Goal: Task Accomplishment & Management: Manage account settings

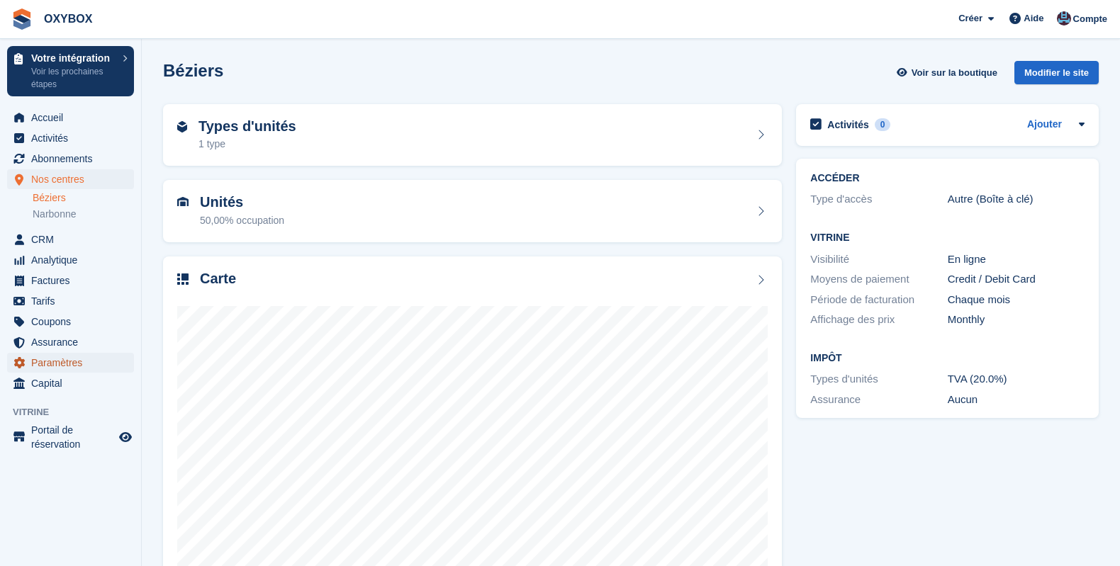
click at [104, 361] on span "Paramètres" at bounding box center [73, 363] width 85 height 20
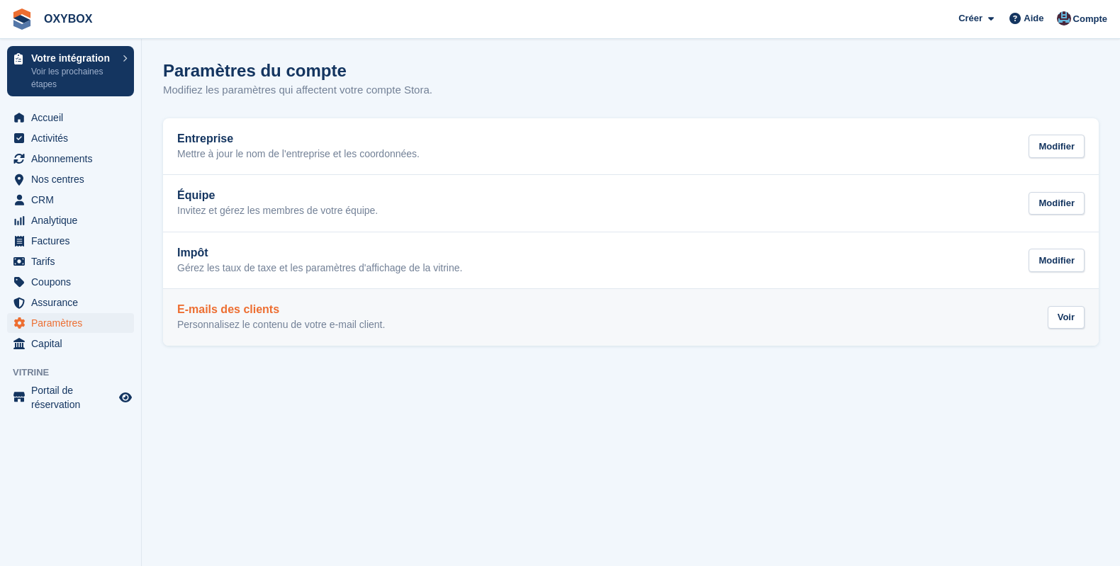
click at [234, 323] on p "Personnalisez le contenu de votre e-mail client." at bounding box center [281, 325] width 208 height 13
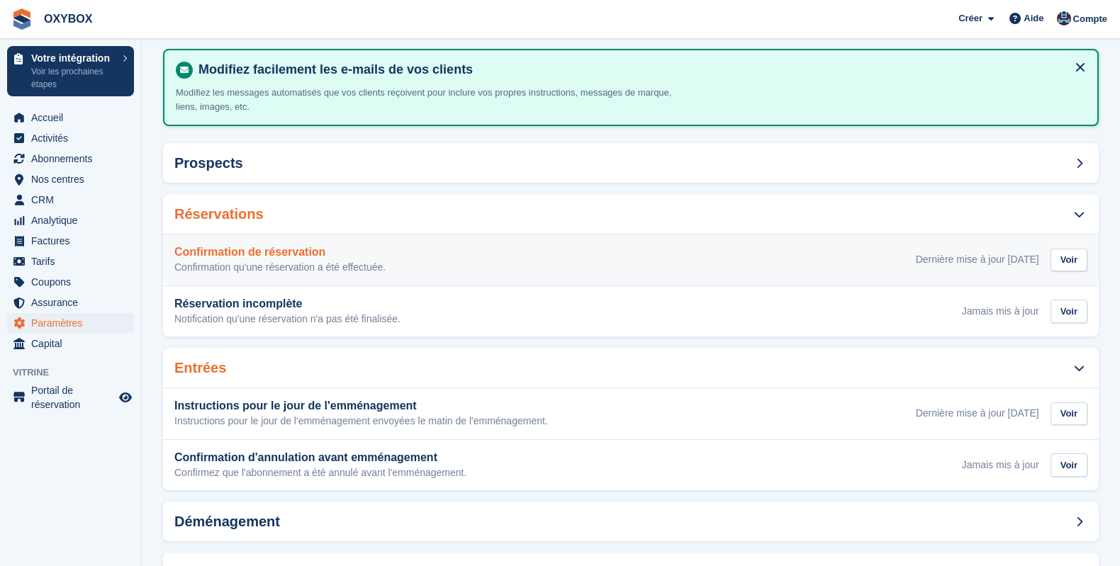
scroll to position [127, 0]
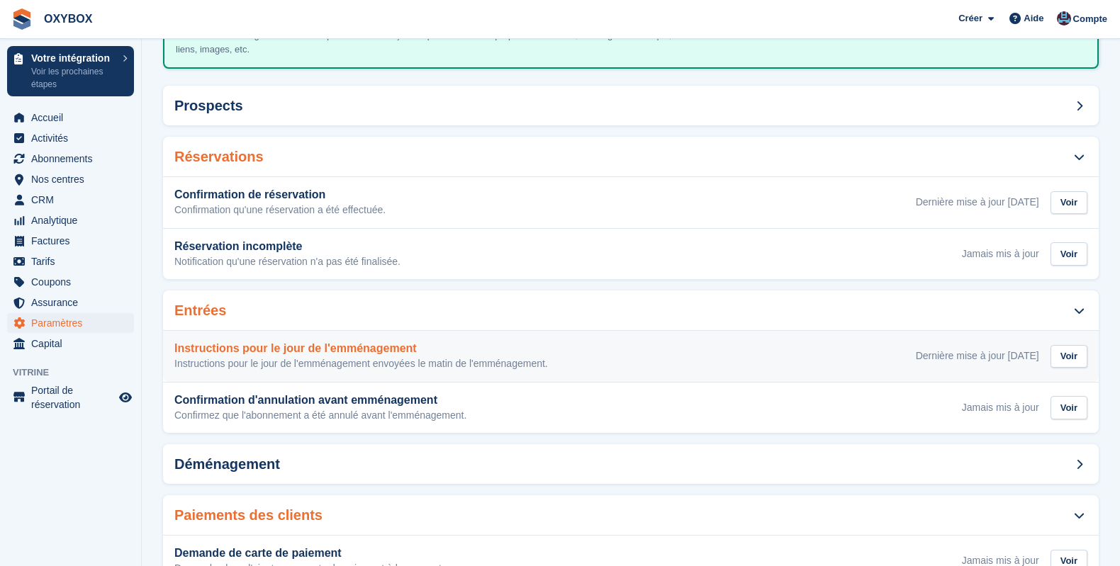
click at [371, 364] on p "Instructions pour le jour de l'emménagement envoyées le matin de l'emménagement." at bounding box center [361, 364] width 374 height 13
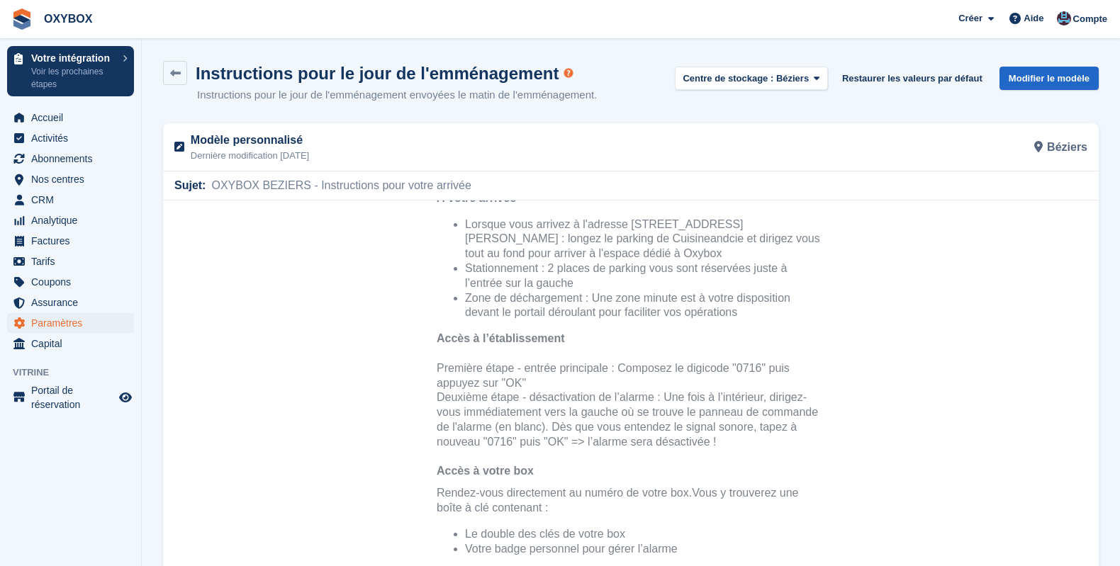
scroll to position [228, 0]
click at [1018, 72] on link "Modifier le modèle" at bounding box center [1048, 78] width 99 height 23
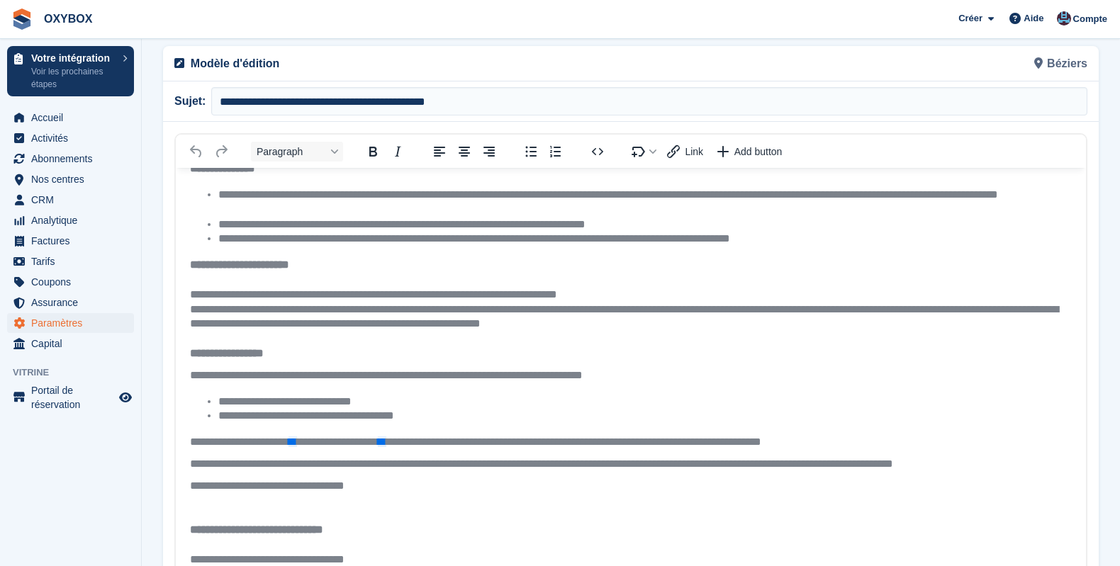
scroll to position [13, 0]
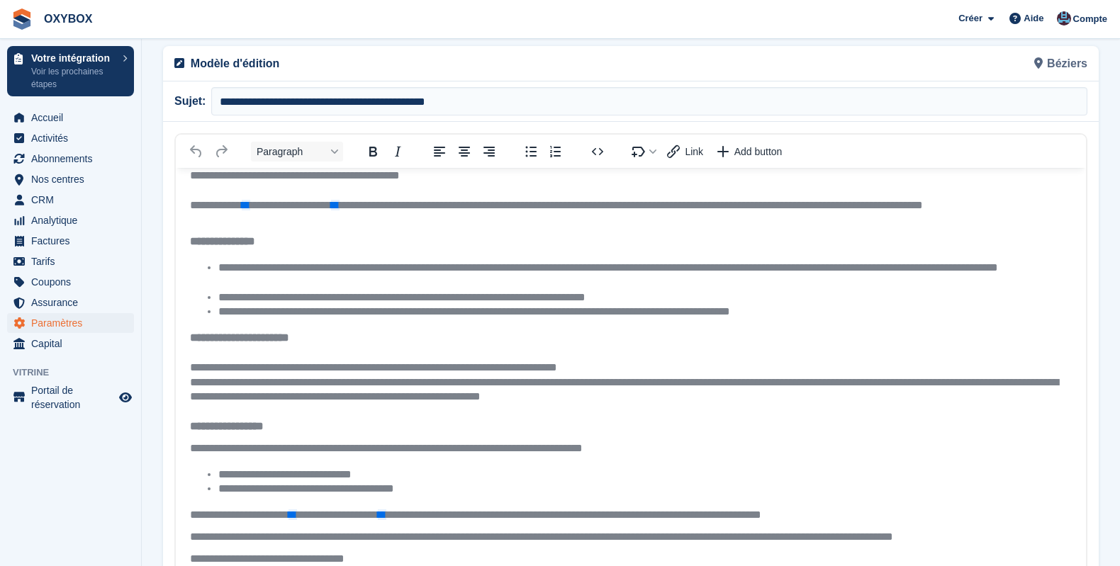
drag, startPoint x: 396, startPoint y: 396, endPoint x: 398, endPoint y: 408, distance: 12.2
click at [396, 396] on span "**********" at bounding box center [624, 390] width 868 height 26
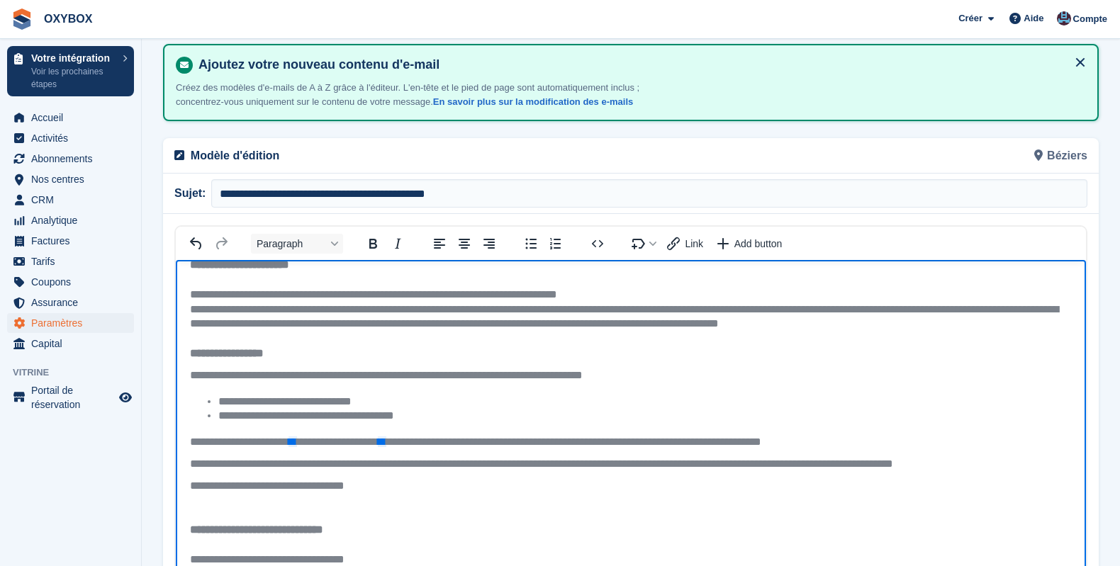
scroll to position [0, 0]
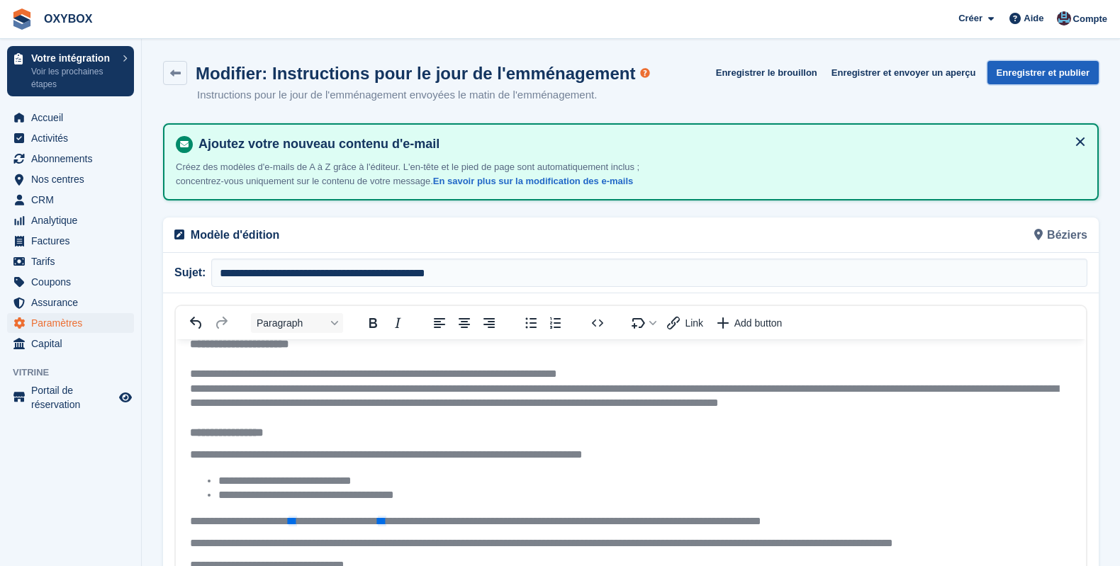
click at [1017, 73] on button "Enregistrer et publier" at bounding box center [1042, 72] width 111 height 23
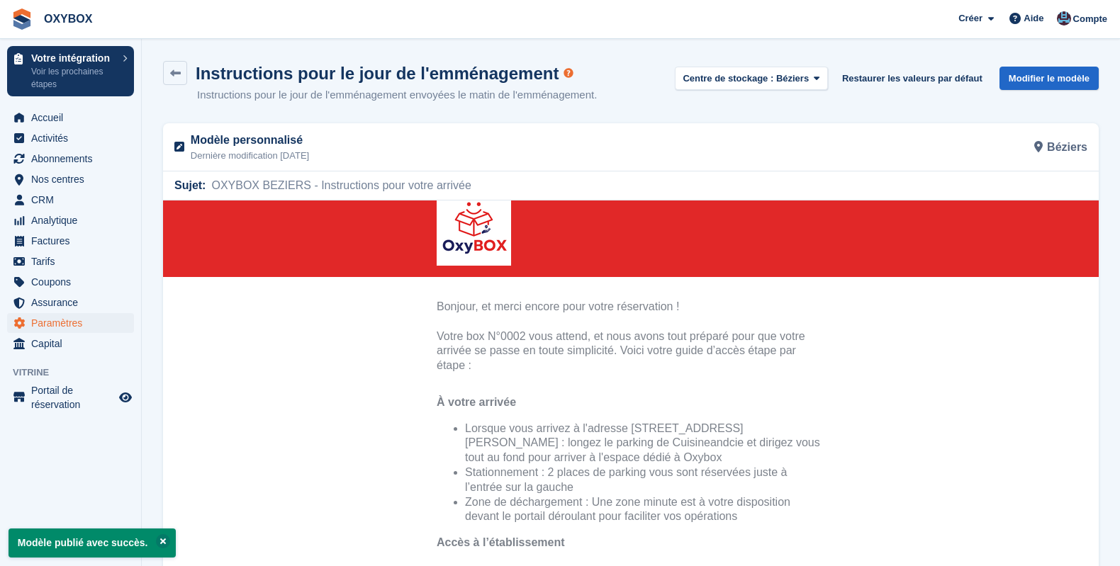
scroll to position [27, 0]
